Goal: Find specific page/section: Locate a particular part of the current website

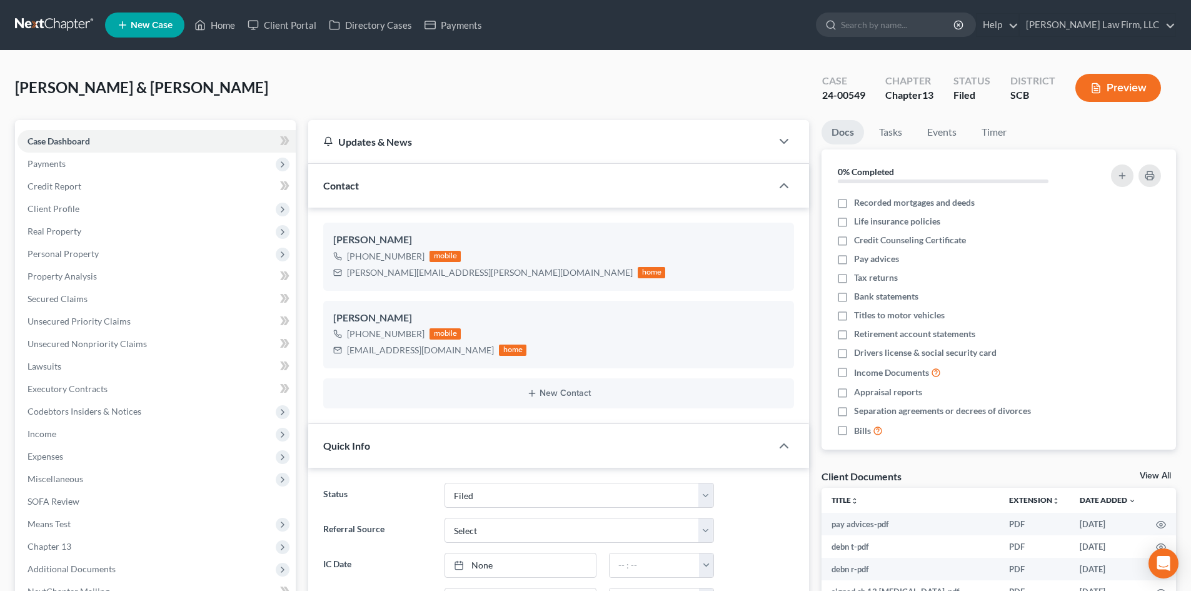
select select "2"
select select "0"
click at [223, 18] on link "Home" at bounding box center [214, 25] width 53 height 23
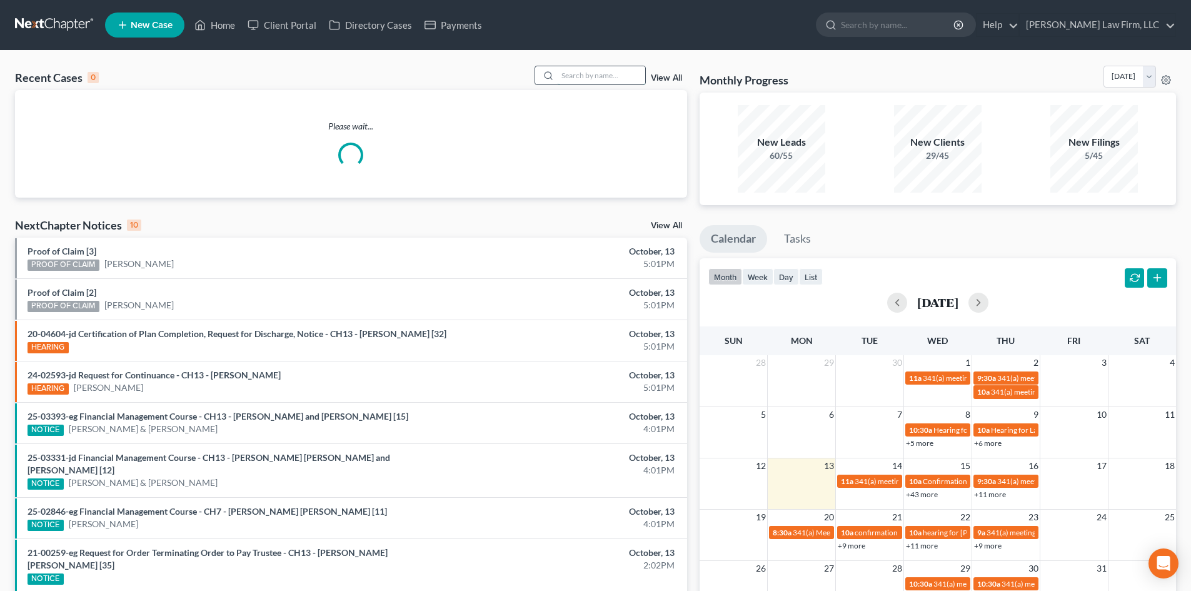
click at [582, 79] on input "search" at bounding box center [602, 75] width 88 height 18
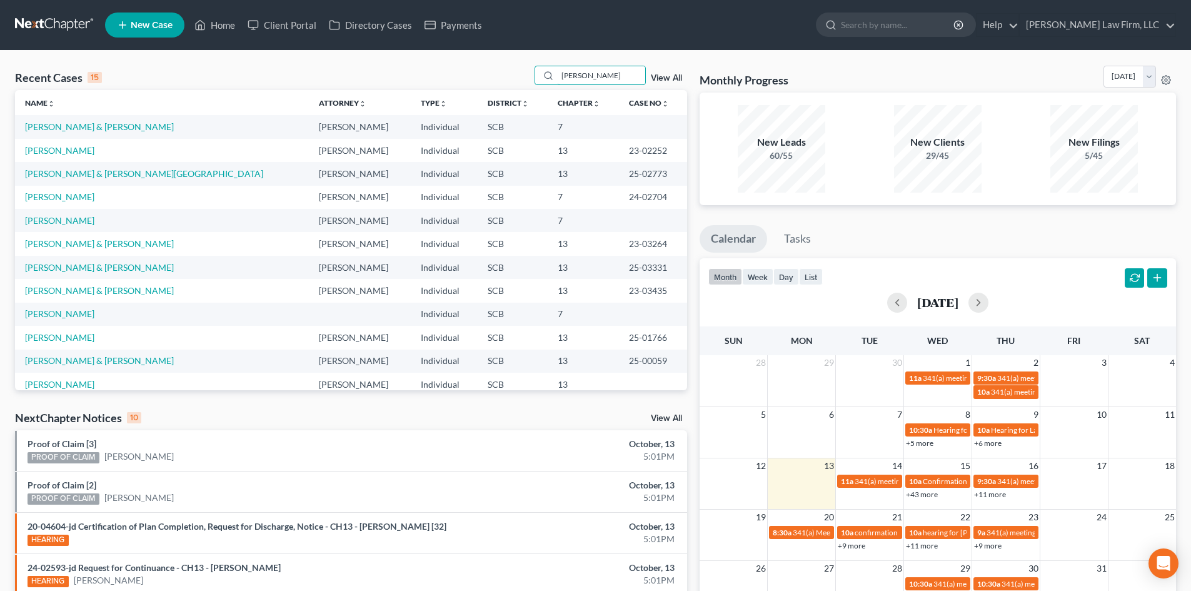
type input "[PERSON_NAME]"
click at [88, 238] on td "[PERSON_NAME] & [PERSON_NAME]" at bounding box center [162, 243] width 294 height 23
click at [81, 244] on link "[PERSON_NAME] & [PERSON_NAME]" at bounding box center [99, 243] width 149 height 11
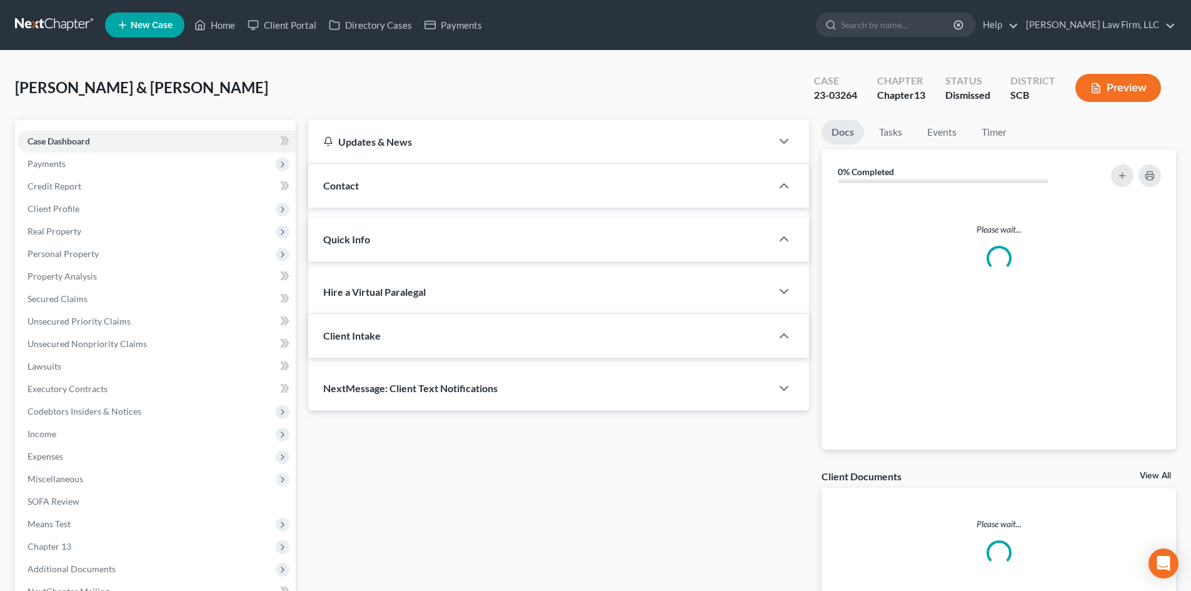
select select "0"
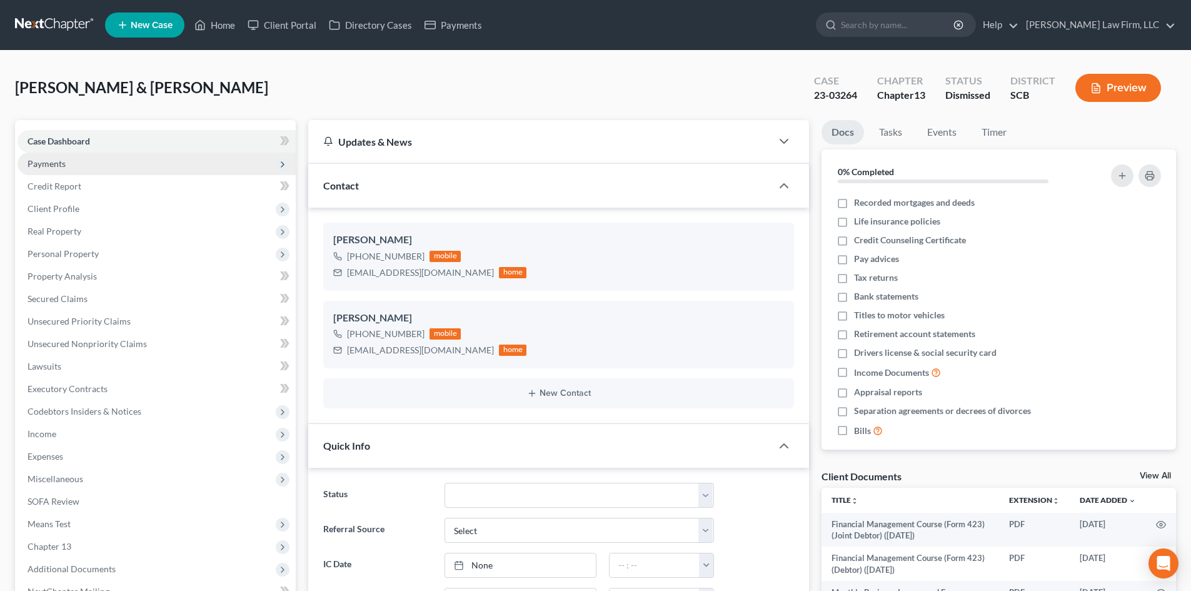
click at [72, 166] on span "Payments" at bounding box center [157, 164] width 278 height 23
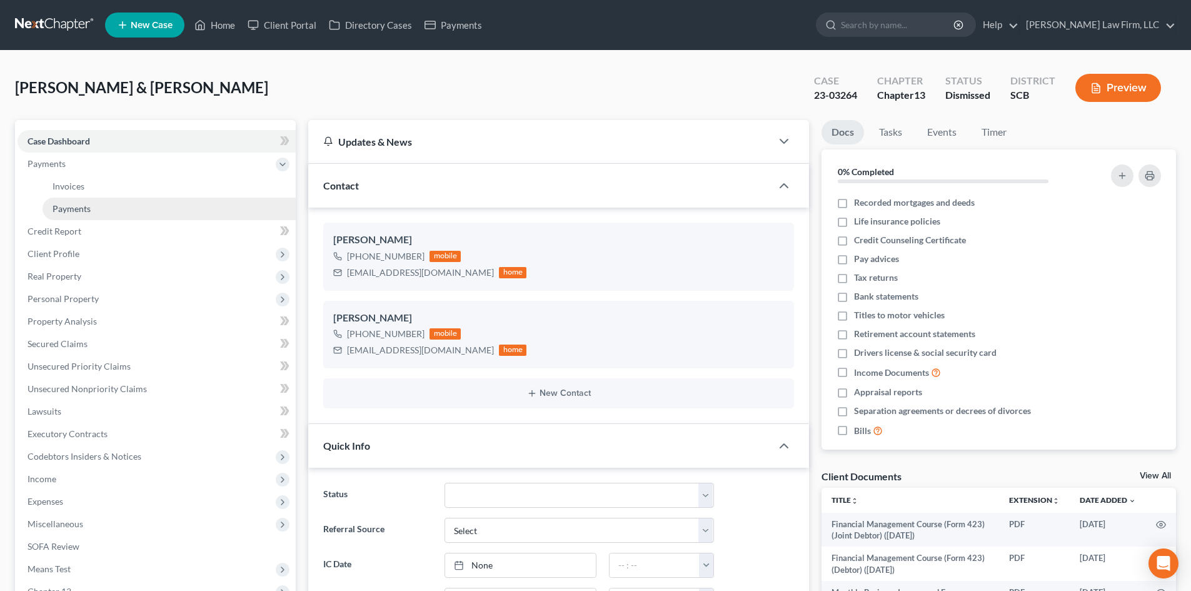
click at [84, 213] on span "Payments" at bounding box center [72, 208] width 38 height 11
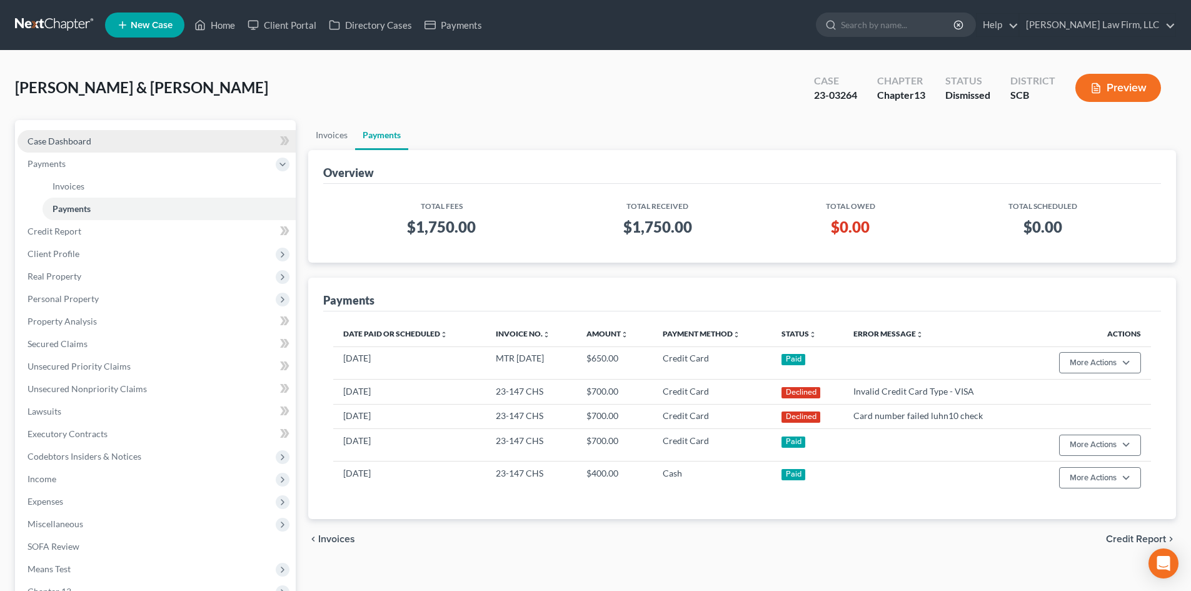
click at [66, 133] on link "Case Dashboard" at bounding box center [157, 141] width 278 height 23
select select "1"
select select "0"
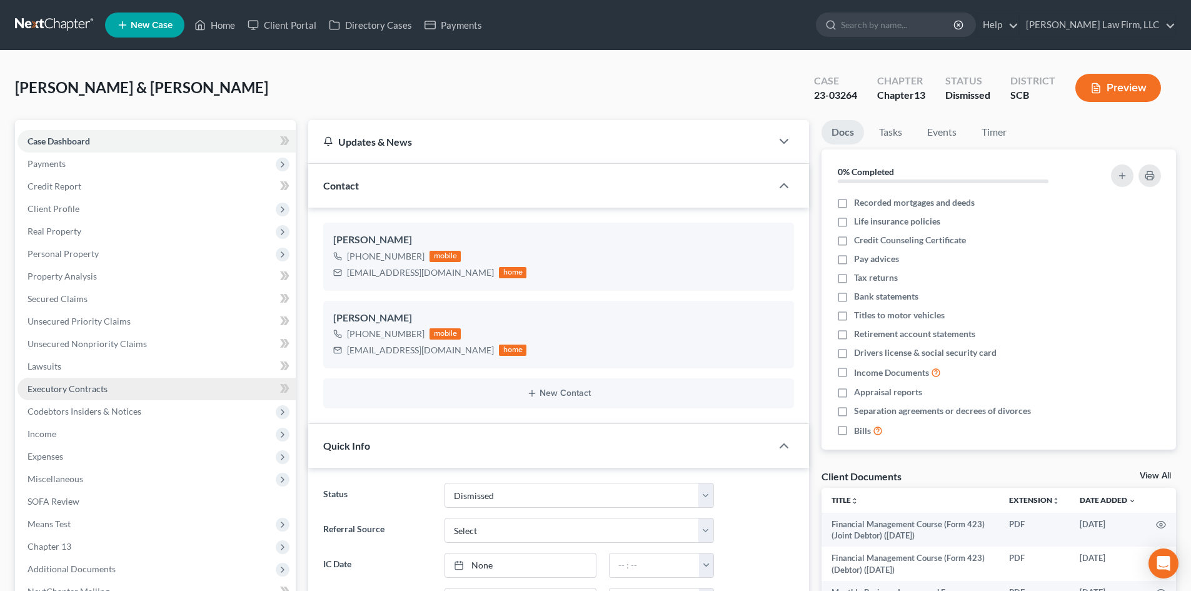
scroll to position [1697, 0]
click at [1157, 476] on link "View All" at bounding box center [1155, 475] width 31 height 9
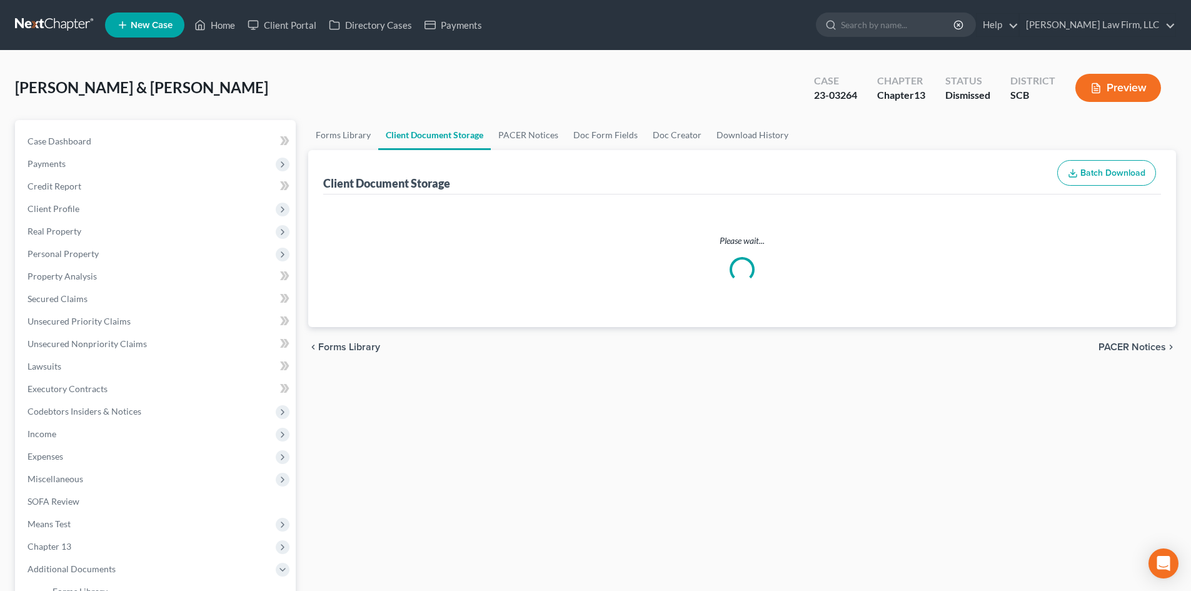
select select "16"
select select "6"
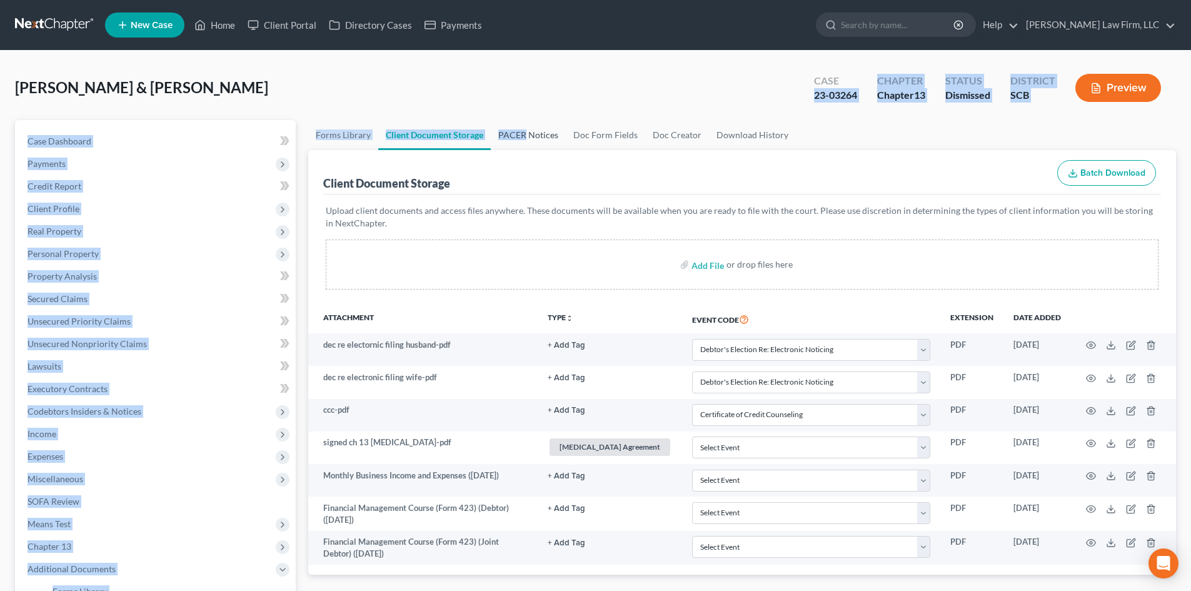
drag, startPoint x: 523, startPoint y: 118, endPoint x: 525, endPoint y: 136, distance: 17.6
click at [525, 136] on div "[PERSON_NAME] & [PERSON_NAME] Upgraded Case 23-03264 Chapter Chapter 13 Status …" at bounding box center [595, 448] width 1161 height 764
click at [525, 136] on link "PACER Notices" at bounding box center [528, 135] width 75 height 30
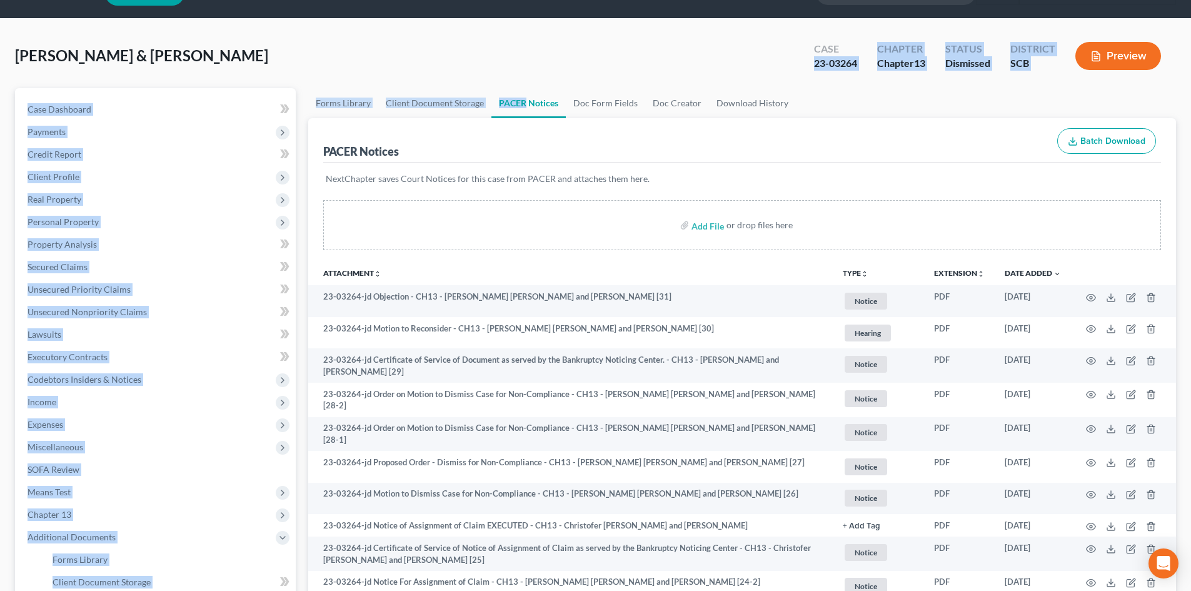
scroll to position [63, 0]
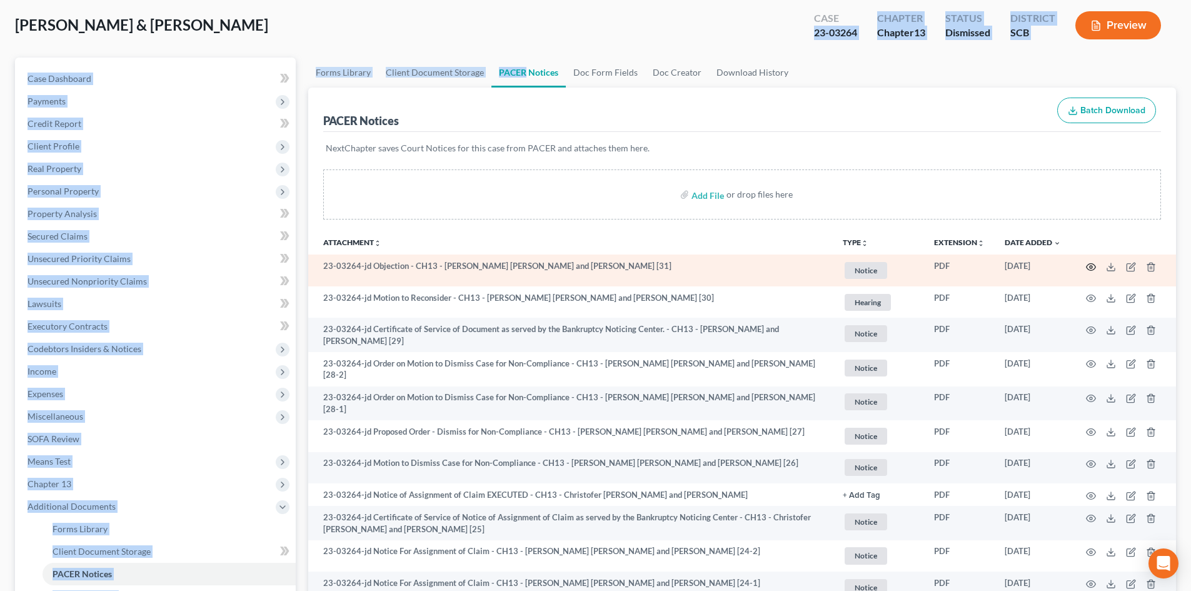
click at [1092, 266] on circle "button" at bounding box center [1091, 267] width 3 height 3
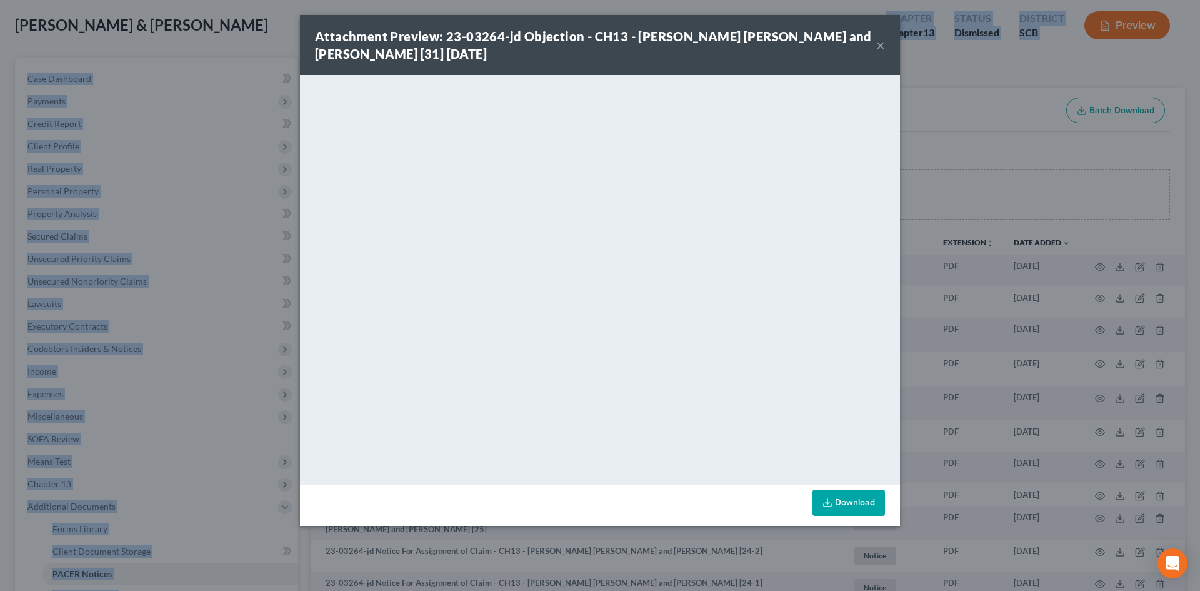
click at [878, 45] on button "×" at bounding box center [880, 45] width 9 height 15
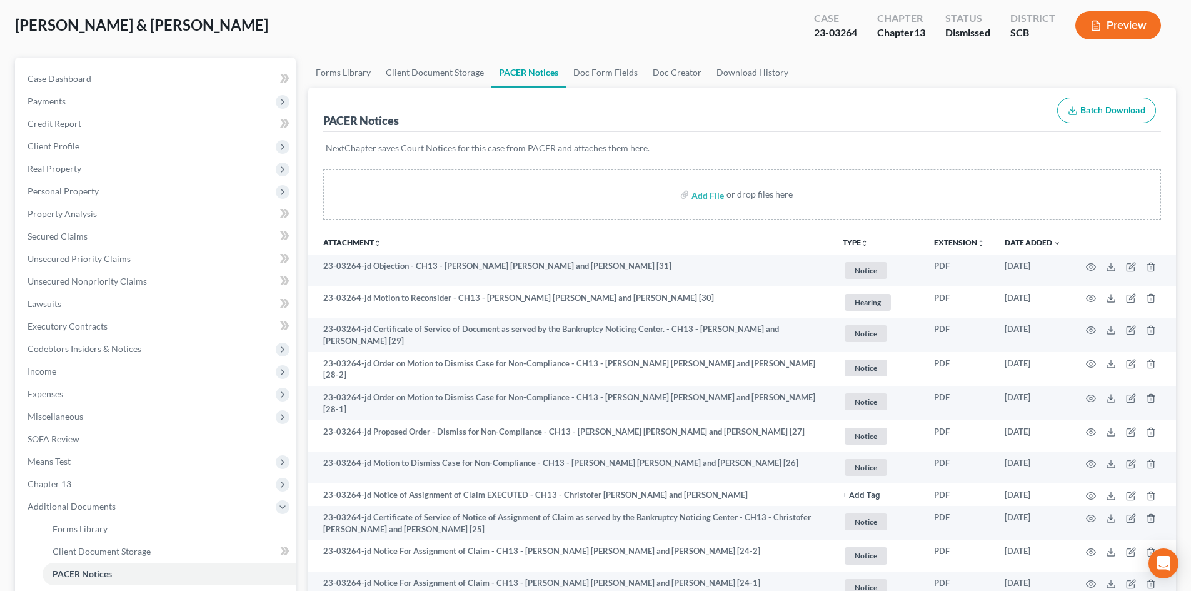
drag, startPoint x: 399, startPoint y: 25, endPoint x: 386, endPoint y: 7, distance: 22.0
click at [399, 25] on div "[PERSON_NAME] & [PERSON_NAME] Upgraded Case 23-03264 Chapter Chapter 13 Status …" at bounding box center [595, 30] width 1161 height 54
click at [79, 78] on span "Case Dashboard" at bounding box center [60, 78] width 64 height 11
select select "0"
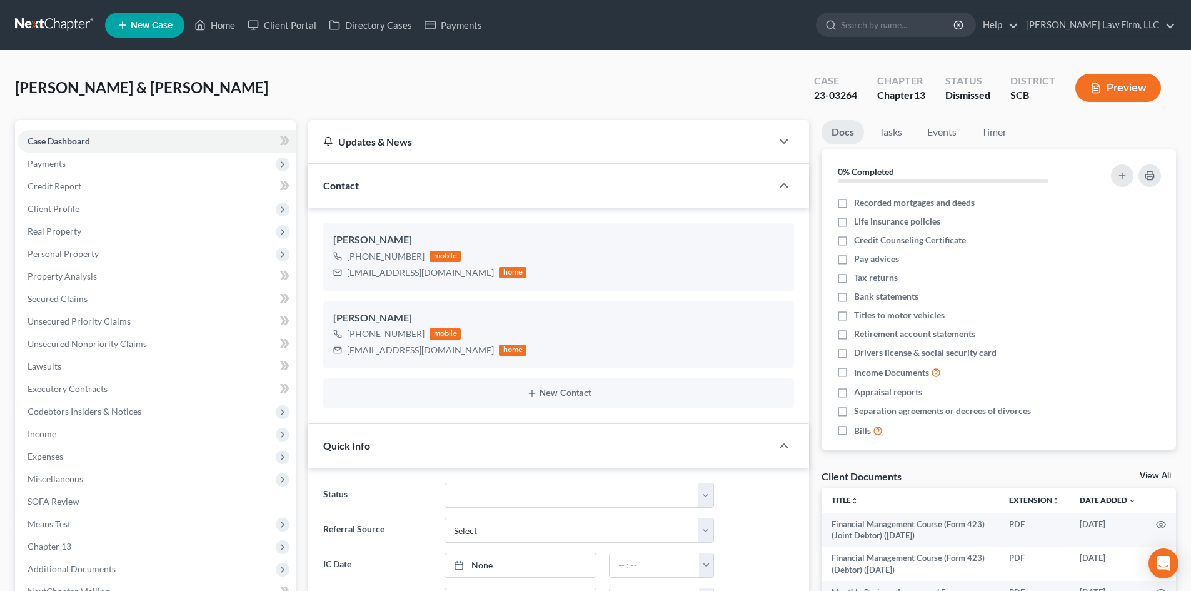
scroll to position [1697, 0]
click at [228, 29] on link "Home" at bounding box center [214, 25] width 53 height 23
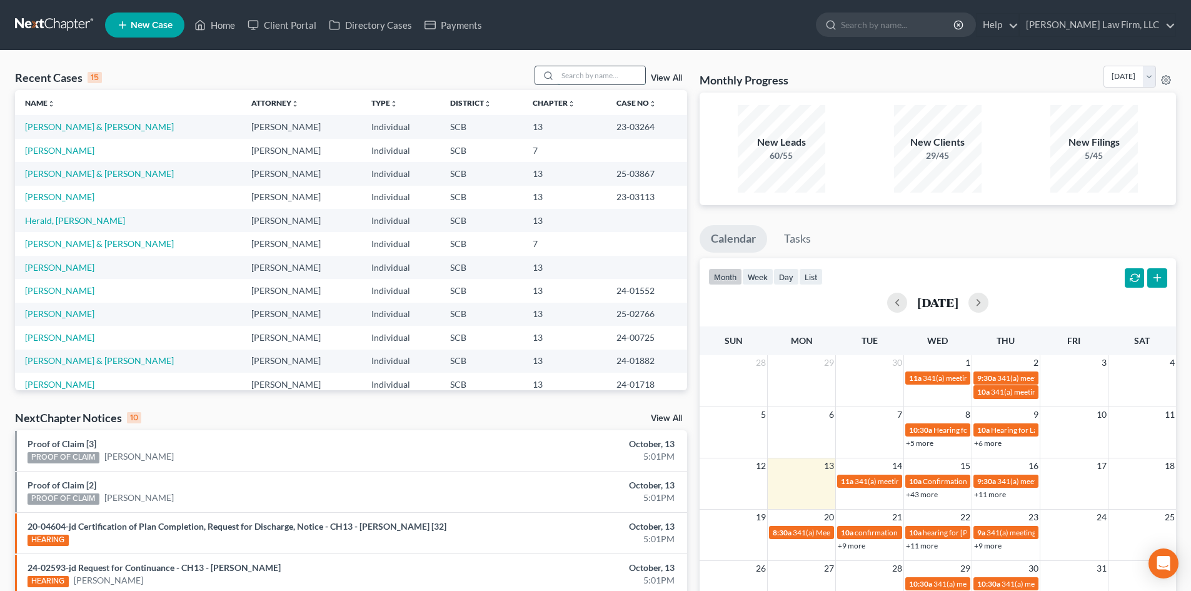
click at [577, 76] on input "search" at bounding box center [602, 75] width 88 height 18
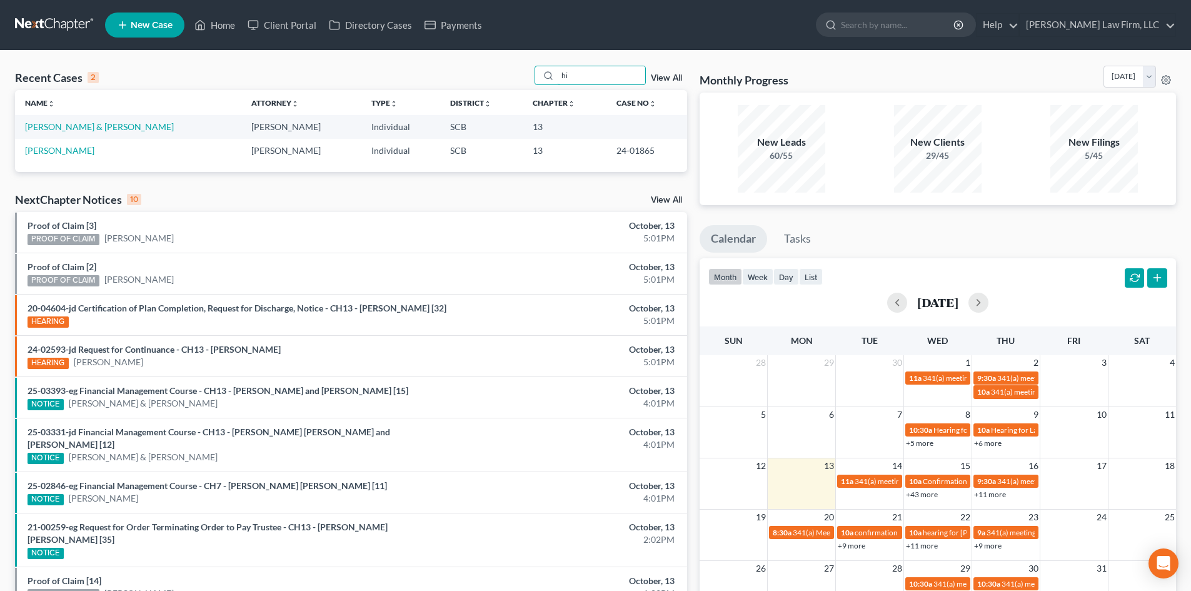
type input "h"
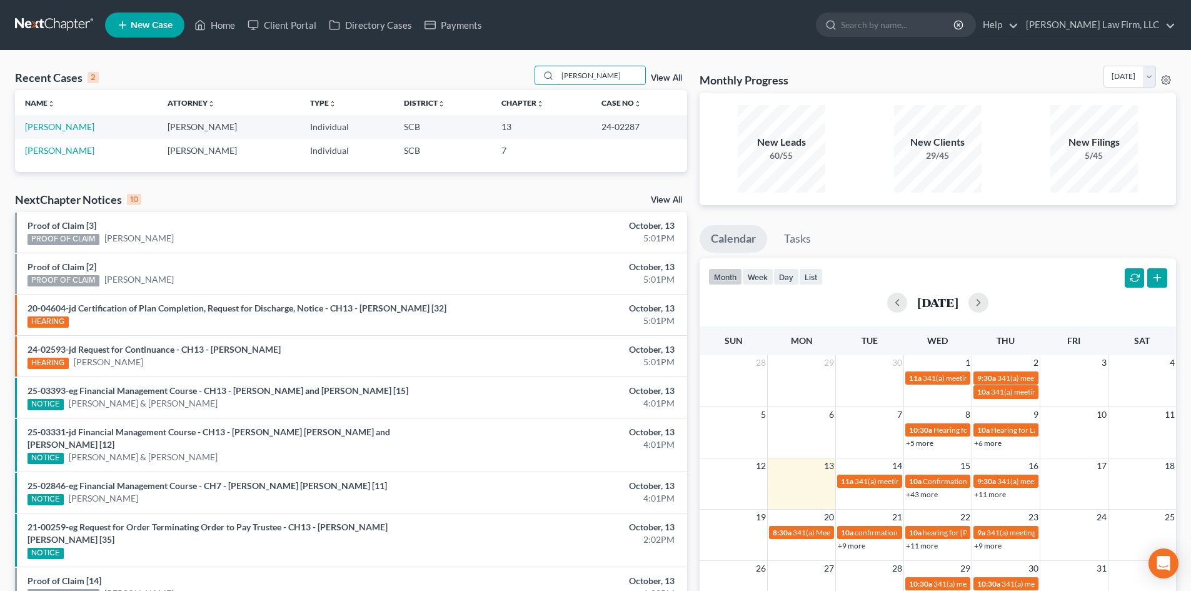
type input "[PERSON_NAME]"
